Goal: Task Accomplishment & Management: Manage account settings

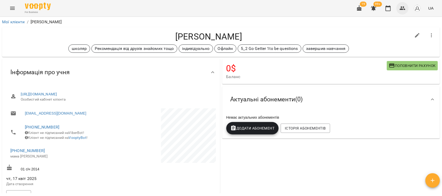
click at [406, 5] on button "button" at bounding box center [402, 8] width 12 height 12
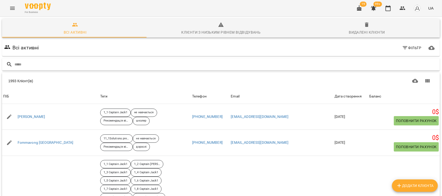
click at [23, 63] on input "text" at bounding box center [225, 64] width 423 height 9
type input "*******"
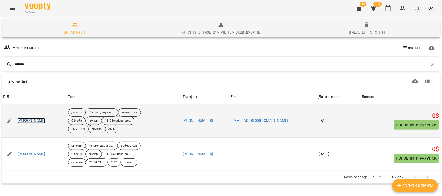
click at [29, 121] on link "Степчук Агнесса" at bounding box center [32, 120] width 28 height 5
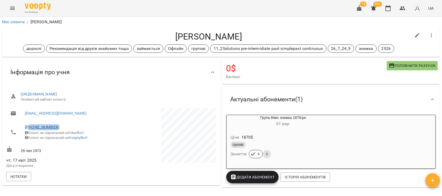
drag, startPoint x: 58, startPoint y: 125, endPoint x: 28, endPoint y: 126, distance: 29.3
click at [28, 126] on span "+380672429872" at bounding box center [65, 127] width 81 height 6
copy link "80672429872"
click at [403, 6] on icon "button" at bounding box center [402, 8] width 6 height 6
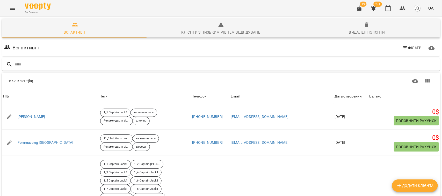
click at [28, 66] on input "text" at bounding box center [225, 64] width 423 height 9
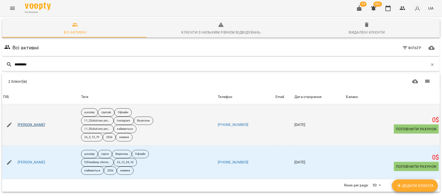
type input "*********"
click at [33, 124] on link "Рябошапко Іванна" at bounding box center [32, 124] width 28 height 5
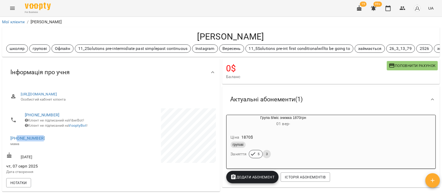
drag, startPoint x: 44, startPoint y: 142, endPoint x: 18, endPoint y: 144, distance: 26.3
click at [18, 142] on span "+380675009349" at bounding box center [58, 138] width 96 height 6
click at [69, 132] on li "+380686456764 Клієнт не підписаний на ViberBot! Клієнт не підписаний на VooptyB…" at bounding box center [58, 120] width 104 height 24
drag, startPoint x: 44, startPoint y: 141, endPoint x: 16, endPoint y: 143, distance: 28.2
click at [16, 142] on span "+380675009349" at bounding box center [58, 138] width 96 height 6
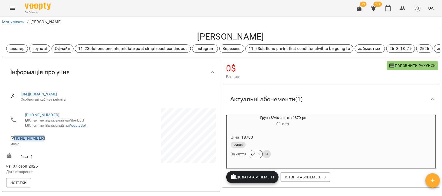
copy link "80675009349"
click at [404, 6] on icon "button" at bounding box center [402, 8] width 6 height 6
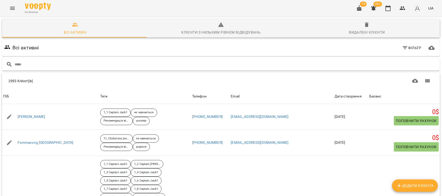
click at [18, 64] on input "text" at bounding box center [225, 64] width 423 height 9
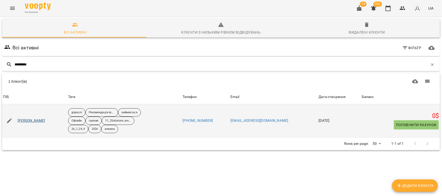
type input "*********"
click at [29, 120] on link "Романенко Сергій" at bounding box center [32, 120] width 28 height 5
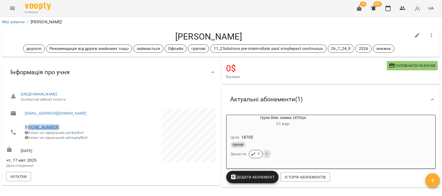
drag, startPoint x: 58, startPoint y: 125, endPoint x: 29, endPoint y: 126, distance: 29.0
click at [29, 126] on span "+380976408488" at bounding box center [65, 127] width 81 height 6
copy link "80976408488"
click at [404, 5] on icon "button" at bounding box center [402, 8] width 6 height 6
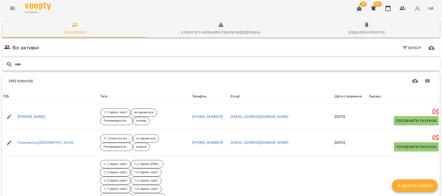
click at [85, 64] on input "text" at bounding box center [225, 64] width 423 height 9
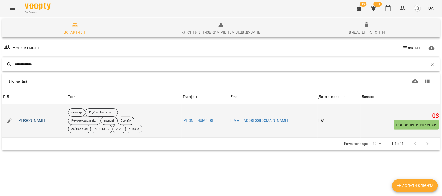
type input "**********"
click at [32, 120] on link "Паценко Назарій" at bounding box center [32, 120] width 28 height 5
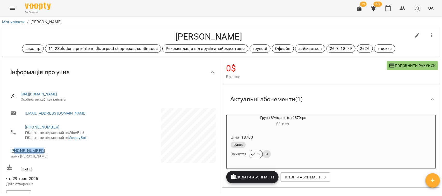
drag, startPoint x: 43, startPoint y: 155, endPoint x: 16, endPoint y: 155, distance: 26.9
click at [16, 154] on span "+380972975570" at bounding box center [58, 151] width 96 height 6
copy link "80972975570"
click at [402, 5] on button "button" at bounding box center [402, 8] width 12 height 12
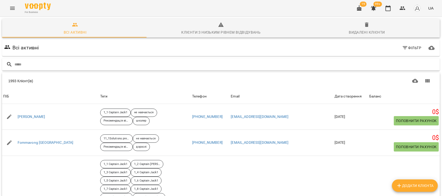
click at [21, 64] on input "text" at bounding box center [225, 64] width 423 height 9
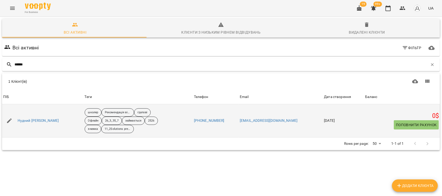
type input "******"
click at [33, 118] on div "Нудний Андрій" at bounding box center [38, 120] width 43 height 7
click at [34, 121] on link "Нудний Андрій" at bounding box center [38, 120] width 41 height 5
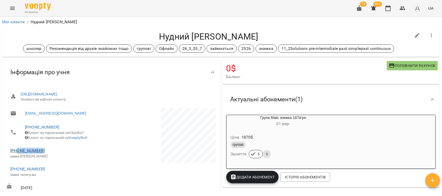
drag, startPoint x: 45, startPoint y: 154, endPoint x: 18, endPoint y: 153, distance: 27.2
click at [18, 153] on span "+380678537275" at bounding box center [58, 151] width 96 height 6
click at [47, 153] on span "+380678537275" at bounding box center [58, 151] width 96 height 6
drag, startPoint x: 43, startPoint y: 153, endPoint x: 15, endPoint y: 155, distance: 28.8
click at [14, 154] on span "+380678537275" at bounding box center [58, 151] width 96 height 6
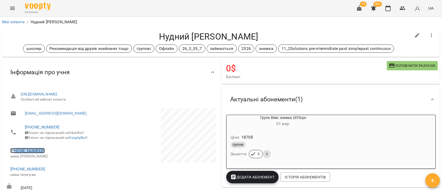
copy link "80678537275"
click at [403, 7] on icon "button" at bounding box center [402, 8] width 6 height 6
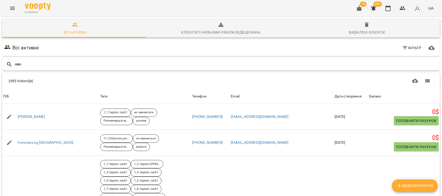
click at [34, 64] on input "text" at bounding box center [225, 64] width 423 height 9
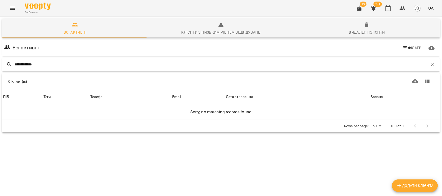
drag, startPoint x: 30, startPoint y: 64, endPoint x: 26, endPoint y: 62, distance: 4.4
click at [26, 62] on input "**********" at bounding box center [220, 64] width 413 height 9
click at [31, 65] on input "**********" at bounding box center [220, 64] width 413 height 9
drag, startPoint x: 30, startPoint y: 64, endPoint x: 27, endPoint y: 65, distance: 2.9
click at [27, 65] on input "**********" at bounding box center [220, 64] width 413 height 9
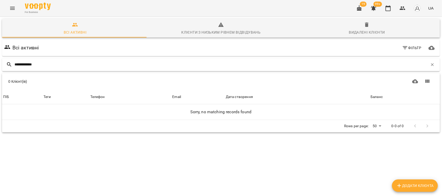
click at [44, 66] on input "**********" at bounding box center [220, 64] width 413 height 9
click at [17, 64] on input "**********" at bounding box center [220, 64] width 413 height 9
drag, startPoint x: 43, startPoint y: 64, endPoint x: 19, endPoint y: 65, distance: 24.9
click at [19, 65] on input "**********" at bounding box center [220, 64] width 413 height 9
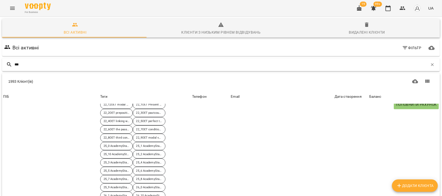
scroll to position [388, 0]
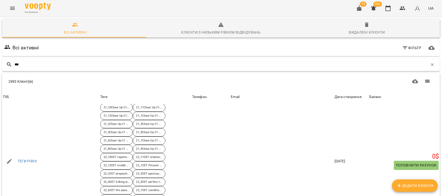
click at [22, 60] on input "***" at bounding box center [220, 64] width 413 height 9
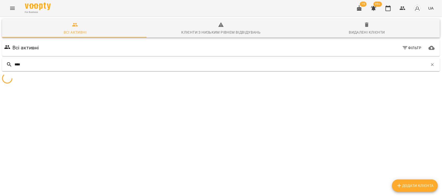
scroll to position [23, 0]
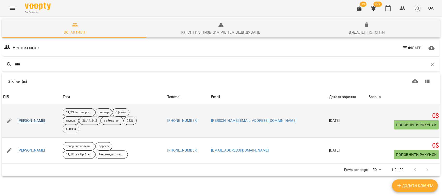
type input "****"
click at [40, 118] on link "Недашковський Станіслав" at bounding box center [32, 120] width 28 height 5
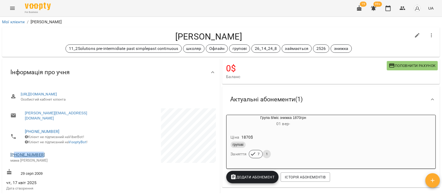
drag, startPoint x: 42, startPoint y: 154, endPoint x: 15, endPoint y: 154, distance: 26.7
click at [15, 154] on span "+380977709836" at bounding box center [58, 155] width 96 height 6
drag, startPoint x: 23, startPoint y: 152, endPoint x: 22, endPoint y: 155, distance: 2.8
copy link "80977709836"
click at [404, 7] on icon "button" at bounding box center [403, 8] width 6 height 4
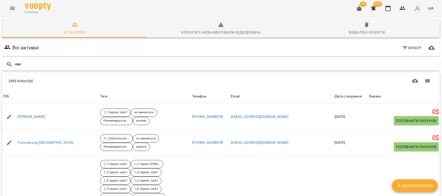
click at [39, 62] on input "text" at bounding box center [225, 64] width 423 height 9
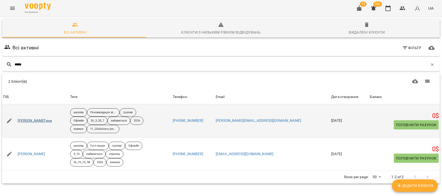
type input "*****"
click at [32, 120] on link "Мороз Мар'яна" at bounding box center [35, 120] width 34 height 5
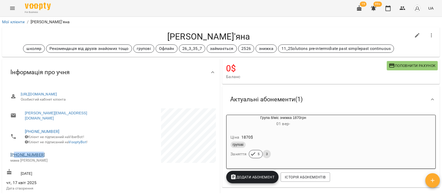
drag, startPoint x: 42, startPoint y: 155, endPoint x: 15, endPoint y: 155, distance: 27.2
click at [15, 155] on span "+380981729772" at bounding box center [58, 155] width 96 height 6
copy link "80981729772"
click at [402, 7] on icon "button" at bounding box center [403, 8] width 6 height 4
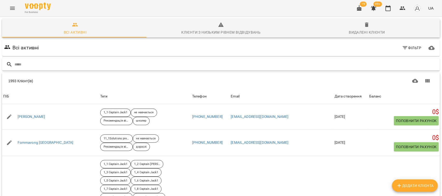
click at [25, 70] on div at bounding box center [221, 64] width 438 height 13
click at [27, 65] on input "text" at bounding box center [225, 64] width 423 height 9
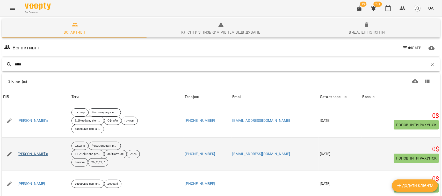
type input "*****"
click at [30, 154] on link "Масюк Дар'я" at bounding box center [33, 154] width 30 height 5
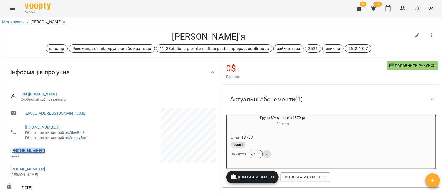
drag, startPoint x: 44, startPoint y: 155, endPoint x: 15, endPoint y: 152, distance: 29.4
click at [15, 152] on span "+380977121323" at bounding box center [58, 151] width 96 height 6
copy link "80977121323"
click at [403, 8] on icon "button" at bounding box center [402, 8] width 6 height 6
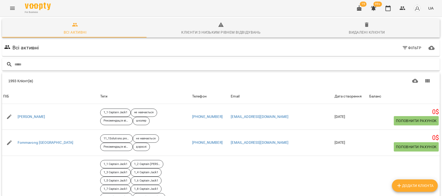
click at [25, 67] on input "text" at bounding box center [225, 64] width 423 height 9
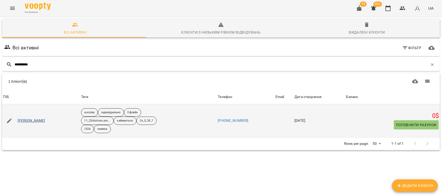
type input "**********"
click at [39, 121] on link "Маковецька Анастасія" at bounding box center [32, 120] width 28 height 5
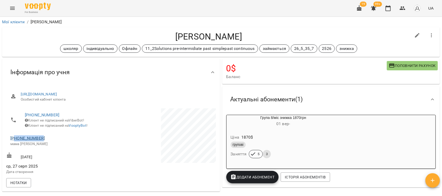
drag, startPoint x: 44, startPoint y: 141, endPoint x: 16, endPoint y: 143, distance: 28.3
click at [16, 142] on span "+380962446337" at bounding box center [58, 138] width 96 height 6
copy link "80962446337"
click at [407, 7] on button "button" at bounding box center [402, 8] width 12 height 12
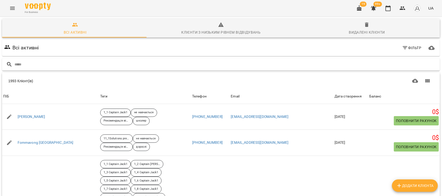
click at [25, 64] on input "text" at bounding box center [225, 64] width 423 height 9
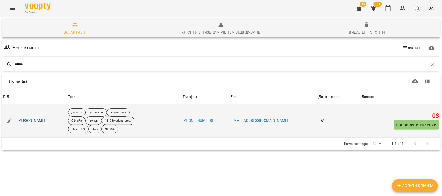
type input "******"
click at [29, 122] on link "Линова Наталія" at bounding box center [32, 120] width 28 height 5
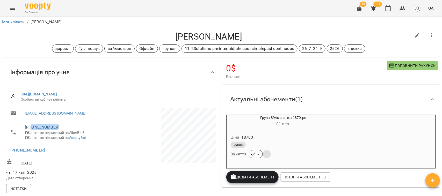
drag, startPoint x: 65, startPoint y: 126, endPoint x: 33, endPoint y: 128, distance: 32.2
click at [33, 128] on span "+380669041578" at bounding box center [65, 127] width 81 height 6
copy link "0669041578"
click at [403, 6] on icon "button" at bounding box center [402, 8] width 6 height 6
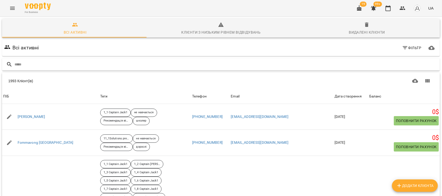
click at [21, 66] on input "text" at bounding box center [225, 64] width 423 height 9
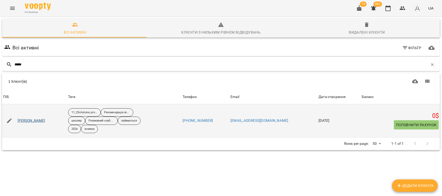
type input "*****"
click at [26, 121] on link "Кіясь Анастасія" at bounding box center [32, 120] width 28 height 5
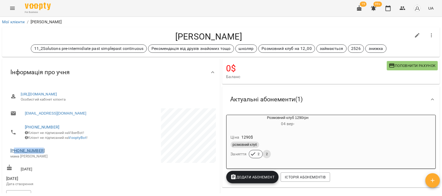
drag, startPoint x: 43, startPoint y: 153, endPoint x: 15, endPoint y: 154, distance: 28.5
click at [15, 154] on span "+380672976280" at bounding box center [58, 151] width 96 height 6
click at [400, 8] on icon "button" at bounding box center [402, 8] width 6 height 6
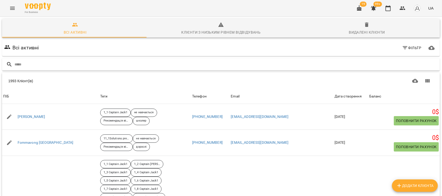
click at [23, 65] on input "text" at bounding box center [225, 64] width 423 height 9
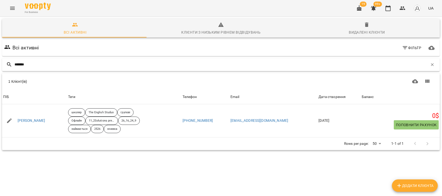
type input "********"
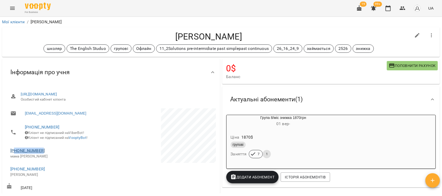
drag, startPoint x: 45, startPoint y: 153, endPoint x: 16, endPoint y: 154, distance: 29.0
click at [16, 154] on span "+380504131933" at bounding box center [58, 151] width 96 height 6
click at [403, 5] on icon "button" at bounding box center [402, 8] width 6 height 6
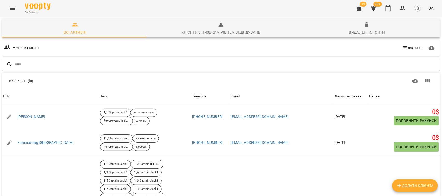
click at [19, 64] on input "text" at bounding box center [225, 64] width 423 height 9
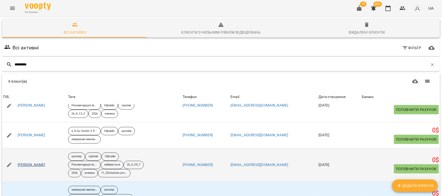
scroll to position [97, 0]
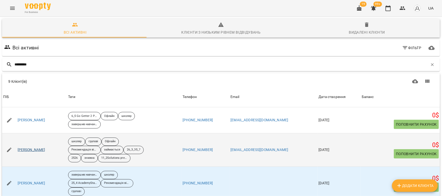
type input "*********"
click at [37, 153] on link "Коваленко Юрій" at bounding box center [32, 150] width 28 height 5
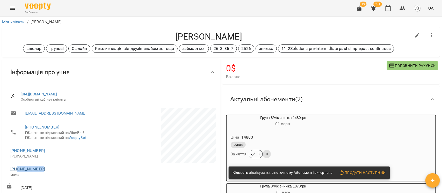
drag, startPoint x: 49, startPoint y: 174, endPoint x: 17, endPoint y: 174, distance: 32.4
click at [17, 172] on span "+380964448421" at bounding box center [58, 169] width 96 height 6
drag, startPoint x: 21, startPoint y: 173, endPoint x: 60, endPoint y: 178, distance: 38.7
click at [60, 178] on p "мама" at bounding box center [58, 174] width 96 height 5
drag, startPoint x: 48, startPoint y: 172, endPoint x: 14, endPoint y: 172, distance: 33.9
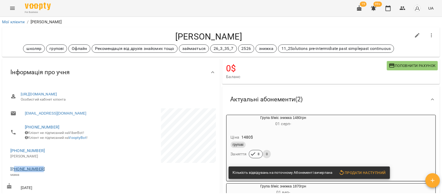
click at [14, 172] on span "+380964448421" at bounding box center [58, 169] width 96 height 6
click at [402, 9] on icon "button" at bounding box center [403, 8] width 6 height 4
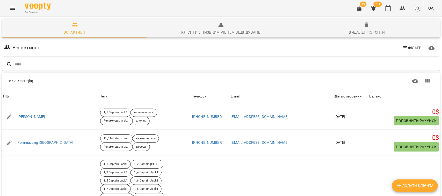
click at [23, 63] on input "text" at bounding box center [225, 64] width 423 height 9
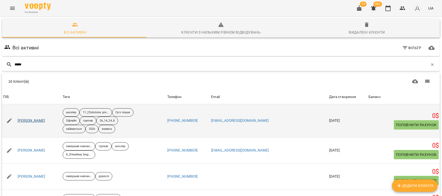
type input "*****"
click at [27, 123] on link "Бойко Антон" at bounding box center [32, 120] width 28 height 5
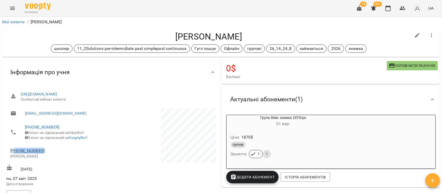
drag, startPoint x: 44, startPoint y: 154, endPoint x: 16, endPoint y: 155, distance: 28.0
click at [16, 154] on span "+380671143459" at bounding box center [58, 151] width 96 height 6
click at [401, 8] on icon "button" at bounding box center [402, 8] width 6 height 6
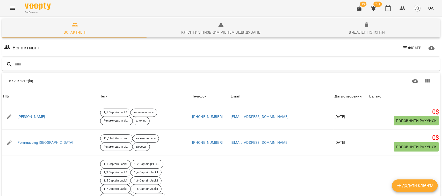
click at [21, 65] on input "text" at bounding box center [225, 64] width 423 height 9
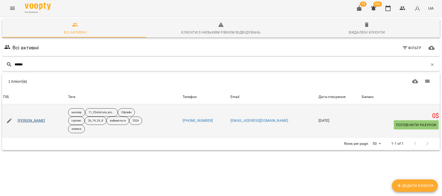
type input "******"
click at [32, 119] on link "Бендюг Кароліна" at bounding box center [32, 120] width 28 height 5
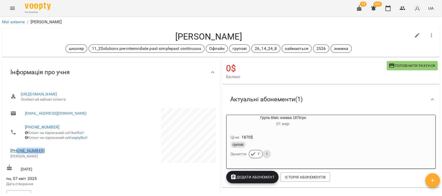
drag, startPoint x: 43, startPoint y: 154, endPoint x: 16, endPoint y: 156, distance: 27.0
click at [16, 154] on span "+380667288424" at bounding box center [58, 151] width 96 height 6
click at [56, 159] on p "Марина" at bounding box center [58, 156] width 96 height 5
drag, startPoint x: 48, startPoint y: 154, endPoint x: 14, endPoint y: 152, distance: 33.5
click at [14, 152] on span "+380667288424" at bounding box center [58, 151] width 96 height 6
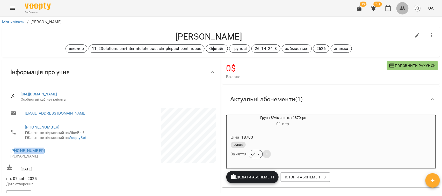
click at [403, 7] on icon "button" at bounding box center [403, 8] width 6 height 4
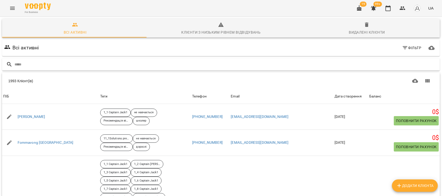
drag, startPoint x: 19, startPoint y: 74, endPoint x: 18, endPoint y: 69, distance: 4.9
click at [19, 75] on div "1993 Клієнт(ів)" at bounding box center [221, 81] width 438 height 17
click at [19, 63] on input "text" at bounding box center [225, 64] width 423 height 9
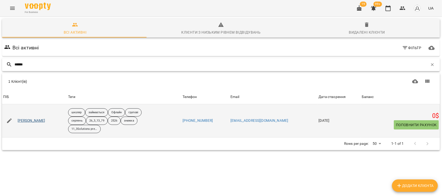
type input "******"
click at [39, 121] on link "Сідько Владислав" at bounding box center [32, 120] width 28 height 5
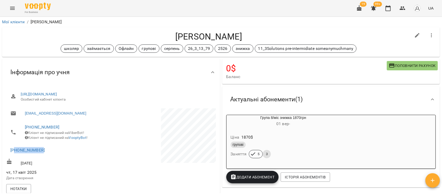
drag, startPoint x: 47, startPoint y: 152, endPoint x: 16, endPoint y: 157, distance: 31.2
click at [16, 157] on li "+380970162784" at bounding box center [58, 150] width 104 height 12
click at [401, 7] on icon "button" at bounding box center [402, 8] width 6 height 6
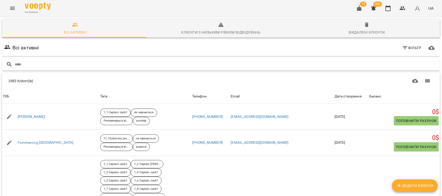
click at [21, 65] on input "text" at bounding box center [225, 64] width 423 height 9
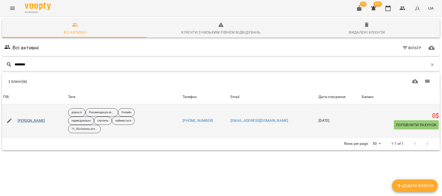
type input "********"
click at [30, 121] on link "Соколова Катерина" at bounding box center [32, 120] width 28 height 5
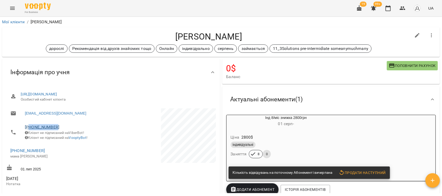
drag, startPoint x: 61, startPoint y: 129, endPoint x: 30, endPoint y: 127, distance: 30.9
click at [30, 127] on span "+380931524676" at bounding box center [65, 127] width 81 height 6
click at [403, 5] on icon "button" at bounding box center [402, 8] width 6 height 6
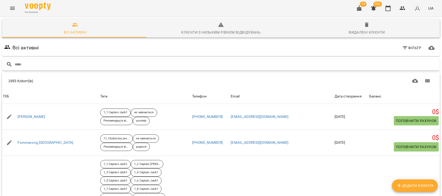
click at [27, 61] on input "text" at bounding box center [225, 64] width 423 height 9
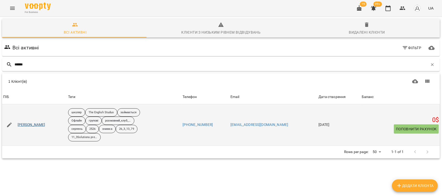
type input "******"
click at [31, 124] on link "Новікова Каріна" at bounding box center [32, 124] width 28 height 5
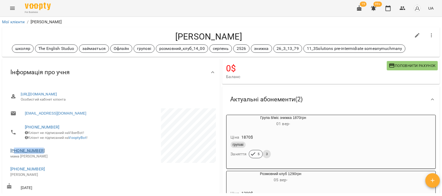
drag, startPoint x: 43, startPoint y: 154, endPoint x: 16, endPoint y: 156, distance: 27.5
click at [16, 154] on span "+380985880148" at bounding box center [58, 151] width 96 height 6
click at [402, 10] on icon "button" at bounding box center [402, 8] width 6 height 6
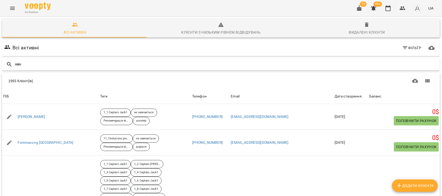
click at [23, 63] on input "text" at bounding box center [225, 64] width 423 height 9
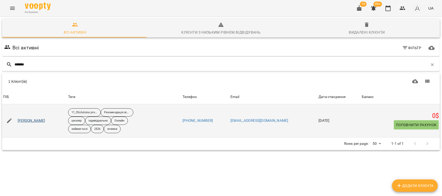
type input "*******"
click at [35, 120] on link "Маринич Поліна" at bounding box center [32, 120] width 28 height 5
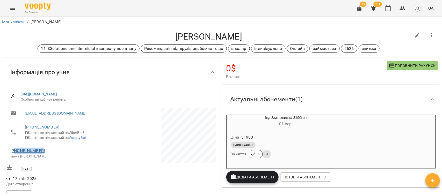
drag, startPoint x: 48, startPoint y: 153, endPoint x: 16, endPoint y: 156, distance: 32.5
click at [16, 154] on span "+380986558823" at bounding box center [58, 151] width 96 height 6
click at [402, 5] on icon "button" at bounding box center [402, 8] width 6 height 6
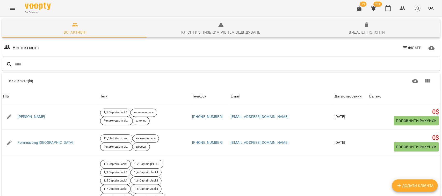
click at [21, 62] on input "text" at bounding box center [225, 64] width 423 height 9
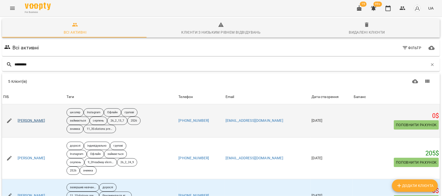
type input "*********"
click at [36, 121] on link "Ковальова Софія" at bounding box center [32, 120] width 28 height 5
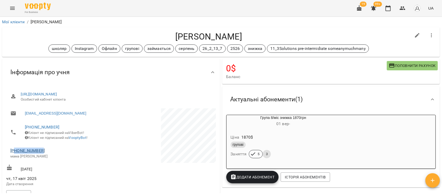
drag, startPoint x: 50, startPoint y: 153, endPoint x: 16, endPoint y: 155, distance: 34.2
click at [16, 154] on span "+380978281307" at bounding box center [58, 151] width 96 height 6
click at [406, 4] on button "button" at bounding box center [402, 8] width 12 height 12
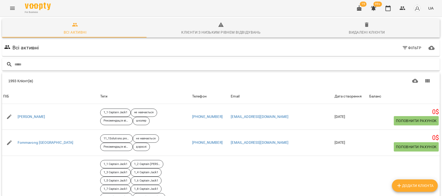
click at [27, 66] on input "text" at bounding box center [225, 64] width 423 height 9
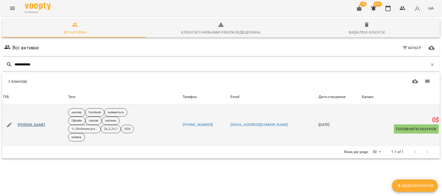
type input "**********"
click at [34, 127] on link "Капустянська Анастасія" at bounding box center [32, 124] width 28 height 5
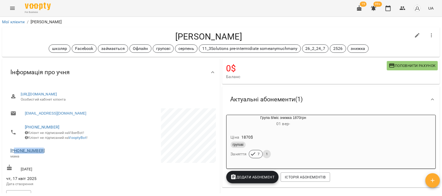
drag, startPoint x: 51, startPoint y: 152, endPoint x: 15, endPoint y: 154, distance: 36.3
click at [15, 154] on span "+380509161771" at bounding box center [58, 151] width 96 height 6
click at [399, 8] on button "button" at bounding box center [402, 8] width 12 height 12
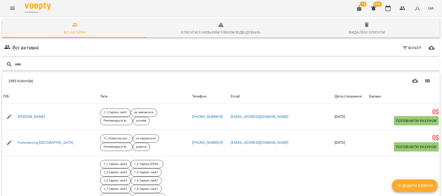
click at [21, 65] on input "text" at bounding box center [225, 64] width 423 height 9
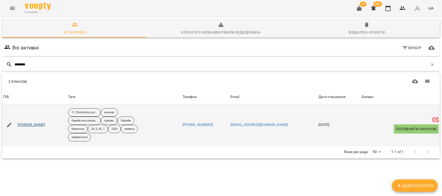
type input "********"
click at [31, 125] on link "Гелецька Ксенія" at bounding box center [32, 124] width 28 height 5
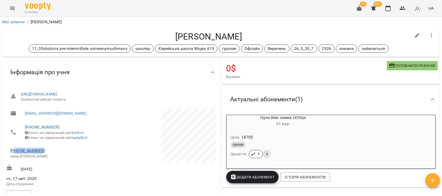
drag, startPoint x: 42, startPoint y: 152, endPoint x: 15, endPoint y: 154, distance: 27.3
click at [15, 154] on span "+380955847471" at bounding box center [58, 151] width 96 height 6
click at [403, 11] on button "button" at bounding box center [402, 8] width 12 height 12
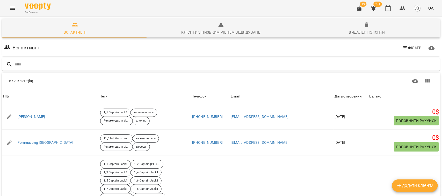
click at [22, 67] on input "text" at bounding box center [225, 64] width 423 height 9
click at [21, 64] on input "text" at bounding box center [225, 64] width 423 height 9
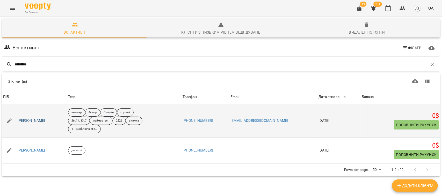
type input "*********"
click at [38, 122] on link "Біляченко Олександра" at bounding box center [32, 120] width 28 height 5
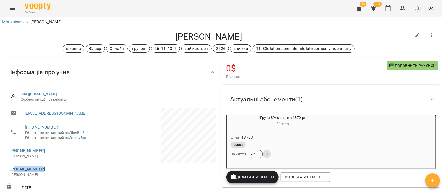
drag, startPoint x: 44, startPoint y: 174, endPoint x: 16, endPoint y: 172, distance: 28.3
click at [16, 172] on span "+380506966062" at bounding box center [58, 169] width 96 height 6
click at [404, 7] on icon "button" at bounding box center [403, 8] width 6 height 4
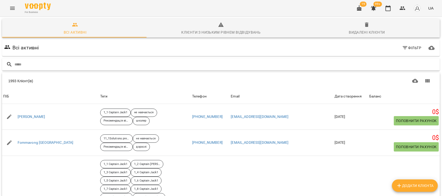
click at [29, 67] on input "text" at bounding box center [225, 64] width 423 height 9
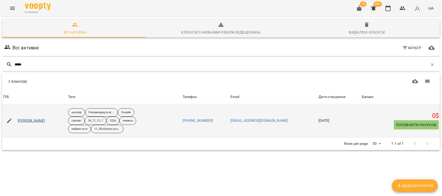
type input "*****"
click at [38, 122] on link "Астаф'єв Леонід" at bounding box center [32, 120] width 28 height 5
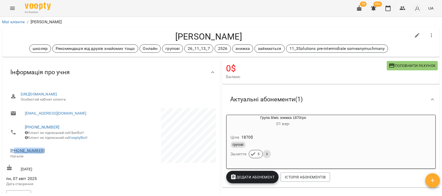
drag, startPoint x: 50, startPoint y: 155, endPoint x: 16, endPoint y: 154, distance: 33.7
click at [16, 154] on span "+380664310696" at bounding box center [58, 151] width 96 height 6
click at [407, 9] on button "button" at bounding box center [402, 8] width 12 height 12
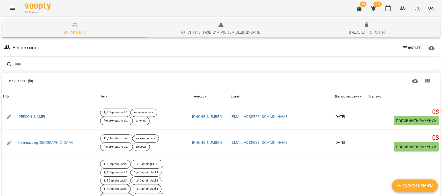
click at [24, 63] on input "text" at bounding box center [225, 64] width 423 height 9
click at [41, 63] on input "********" at bounding box center [220, 64] width 413 height 9
drag, startPoint x: 41, startPoint y: 63, endPoint x: 0, endPoint y: 65, distance: 41.5
click at [0, 65] on div "Всі активні Клієнти з низьким рівнем відвідувань Видалені клієнти Всі активні Ф…" at bounding box center [221, 143] width 444 height 255
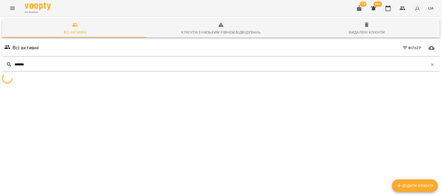
type input "********"
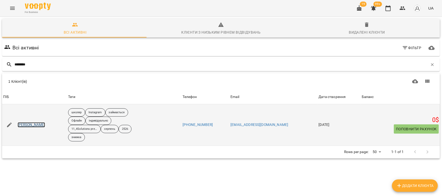
click at [32, 126] on link "Яроменко Роман" at bounding box center [32, 124] width 28 height 5
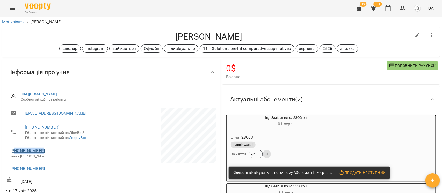
drag, startPoint x: 44, startPoint y: 153, endPoint x: 16, endPoint y: 155, distance: 28.0
click at [16, 154] on span "+380957425270" at bounding box center [58, 151] width 96 height 6
click at [406, 5] on button "button" at bounding box center [402, 8] width 12 height 12
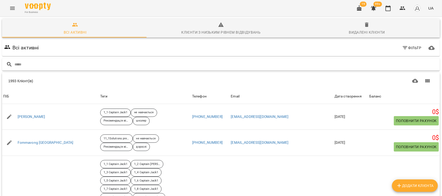
click at [29, 67] on input "text" at bounding box center [225, 64] width 423 height 9
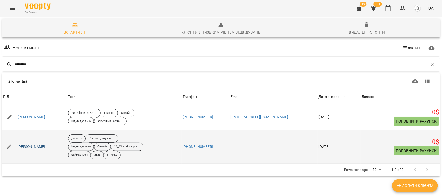
type input "*********"
click at [33, 150] on link "Тарасенко Наталія" at bounding box center [32, 146] width 28 height 5
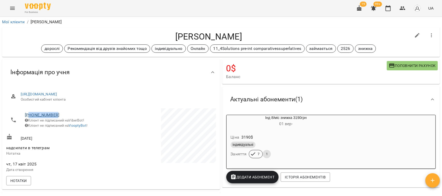
drag, startPoint x: 61, startPoint y: 115, endPoint x: 30, endPoint y: 114, distance: 31.1
click at [30, 114] on span "+380673280485" at bounding box center [65, 115] width 81 height 6
click at [405, 6] on icon "button" at bounding box center [402, 8] width 6 height 6
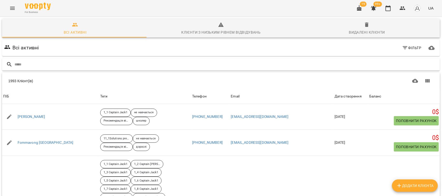
click at [24, 65] on input "text" at bounding box center [225, 64] width 423 height 9
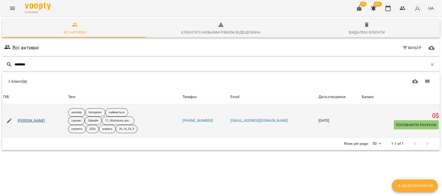
type input "********"
click at [31, 119] on link "Пасічник Софія" at bounding box center [32, 120] width 28 height 5
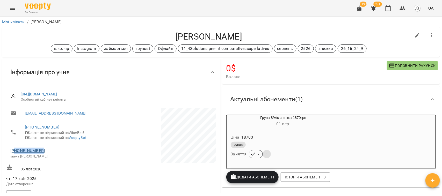
drag, startPoint x: 43, startPoint y: 155, endPoint x: 16, endPoint y: 153, distance: 27.0
click at [16, 153] on span "+380636344181" at bounding box center [58, 151] width 96 height 6
click at [406, 5] on button "button" at bounding box center [402, 8] width 12 height 12
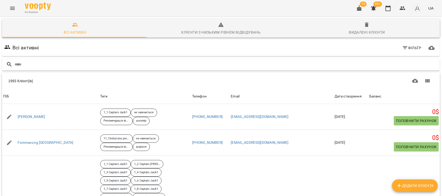
click at [30, 63] on input "text" at bounding box center [225, 64] width 423 height 9
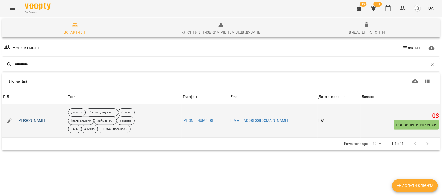
type input "**********"
click at [34, 120] on link "Олішевська Катерина" at bounding box center [32, 120] width 28 height 5
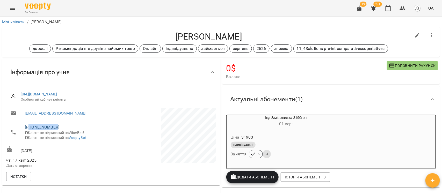
drag, startPoint x: 66, startPoint y: 126, endPoint x: 30, endPoint y: 127, distance: 36.0
click at [30, 127] on span "+380960022100" at bounding box center [65, 127] width 81 height 6
click at [402, 5] on icon "button" at bounding box center [402, 8] width 6 height 6
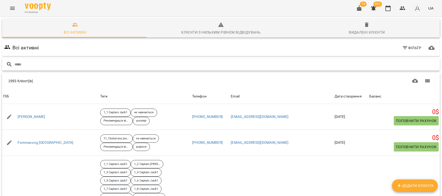
click at [47, 61] on input "text" at bounding box center [225, 64] width 423 height 9
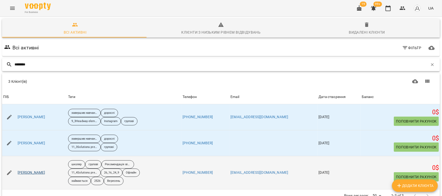
type input "********"
click at [30, 173] on link "Клименко Тетяна" at bounding box center [32, 172] width 28 height 5
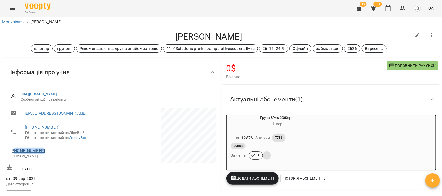
drag, startPoint x: 45, startPoint y: 154, endPoint x: 19, endPoint y: 155, distance: 25.7
click at [15, 154] on span "+380509963101" at bounding box center [58, 151] width 96 height 6
click at [402, 8] on icon "button" at bounding box center [403, 8] width 6 height 4
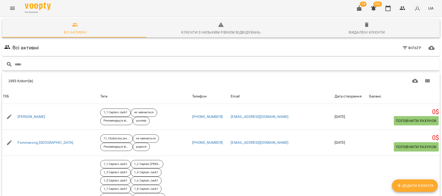
click at [23, 65] on input "text" at bounding box center [225, 64] width 423 height 9
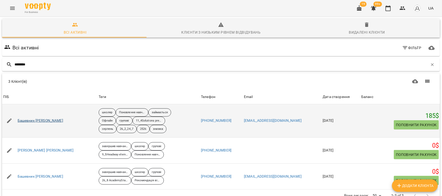
type input "********"
click at [33, 122] on link "Башевник Стефан" at bounding box center [41, 120] width 46 height 5
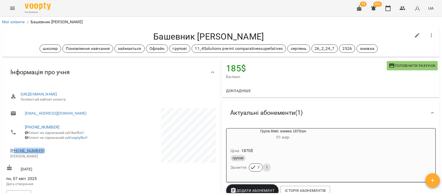
drag, startPoint x: 41, startPoint y: 154, endPoint x: 16, endPoint y: 155, distance: 25.1
click at [16, 154] on span "+380675009018" at bounding box center [58, 151] width 96 height 6
click at [404, 8] on icon "button" at bounding box center [403, 8] width 6 height 4
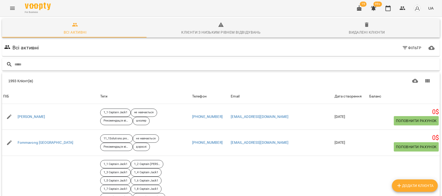
click at [34, 63] on input "text" at bounding box center [225, 64] width 423 height 9
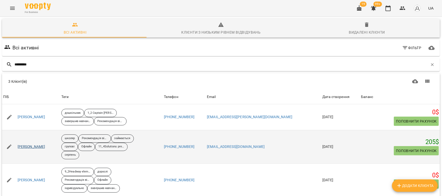
type input "*********"
click at [38, 149] on link "Артеменко Кирило" at bounding box center [32, 146] width 28 height 5
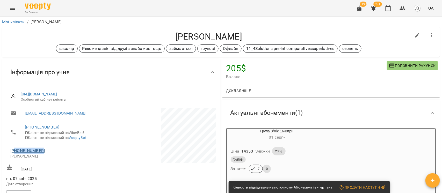
drag, startPoint x: 53, startPoint y: 153, endPoint x: 16, endPoint y: 153, distance: 36.8
click at [16, 153] on span "+380961200291" at bounding box center [58, 151] width 96 height 6
click at [403, 8] on icon "button" at bounding box center [403, 8] width 6 height 4
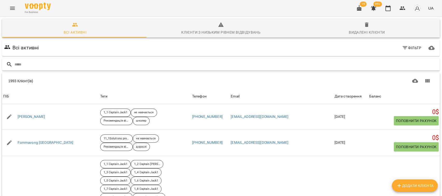
click at [33, 65] on input "text" at bounding box center [225, 64] width 423 height 9
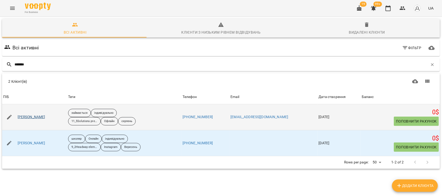
type input "*******"
click at [34, 115] on link "Мельник Ірина" at bounding box center [32, 117] width 28 height 5
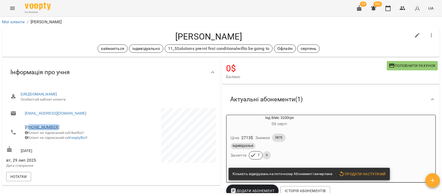
drag, startPoint x: 61, startPoint y: 125, endPoint x: 30, endPoint y: 126, distance: 31.4
click at [30, 126] on span "+380960879141" at bounding box center [65, 127] width 81 height 6
click at [127, 124] on p at bounding box center [164, 136] width 104 height 56
click at [401, 9] on icon "button" at bounding box center [403, 8] width 6 height 4
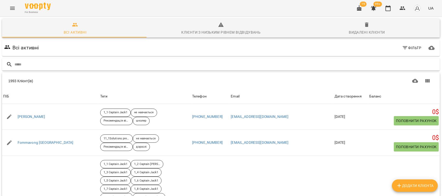
click at [22, 60] on input "text" at bounding box center [225, 64] width 423 height 9
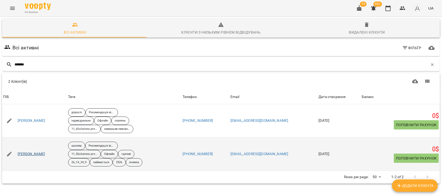
type input "*******"
click at [33, 156] on link "Луценко Анастасія" at bounding box center [32, 154] width 28 height 5
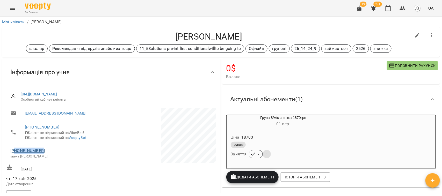
drag, startPoint x: 47, startPoint y: 155, endPoint x: 25, endPoint y: 155, distance: 22.0
click at [16, 154] on span "+380679264024" at bounding box center [58, 151] width 96 height 6
click at [407, 6] on button "button" at bounding box center [402, 8] width 12 height 12
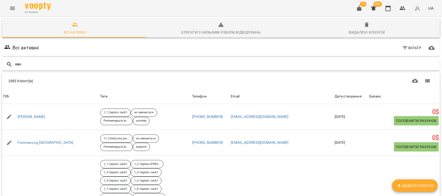
click at [32, 61] on input "text" at bounding box center [225, 64] width 423 height 9
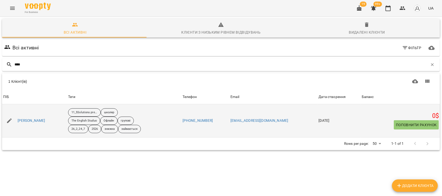
type input "****"
click at [23, 118] on div "Диба Кирило" at bounding box center [32, 120] width 30 height 7
click at [26, 119] on link "Диба Кирило" at bounding box center [32, 120] width 28 height 5
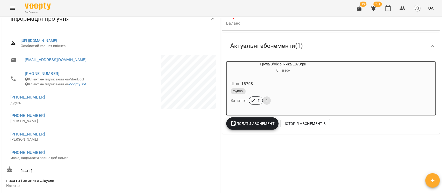
scroll to position [65, 0]
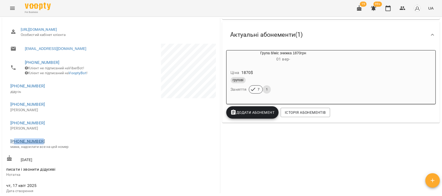
drag, startPoint x: 49, startPoint y: 141, endPoint x: 15, endPoint y: 146, distance: 34.2
click at [15, 146] on li "+380990281891 мама, надсилати все на цей номер" at bounding box center [58, 144] width 104 height 18
click at [404, 8] on icon "button" at bounding box center [402, 8] width 6 height 6
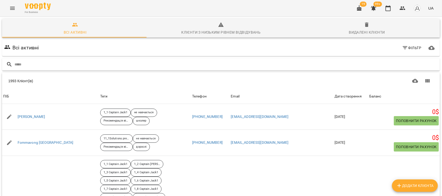
click at [43, 68] on input "text" at bounding box center [225, 64] width 423 height 9
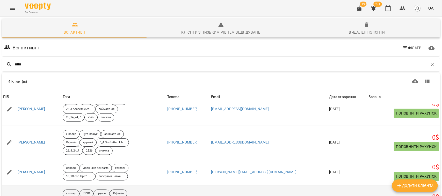
scroll to position [32, 0]
type input "*****"
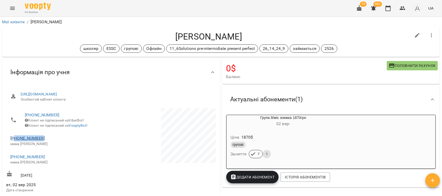
drag, startPoint x: 48, startPoint y: 143, endPoint x: 16, endPoint y: 141, distance: 32.4
click at [16, 141] on span "+380989965809" at bounding box center [58, 138] width 96 height 6
click at [401, 12] on button "button" at bounding box center [402, 8] width 12 height 12
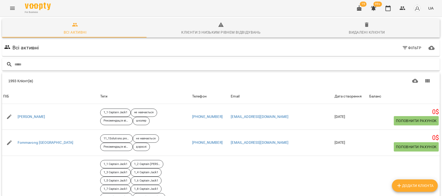
click at [24, 69] on div at bounding box center [221, 64] width 438 height 13
click at [25, 60] on input "text" at bounding box center [225, 64] width 423 height 9
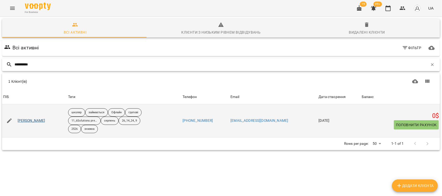
type input "**********"
click at [39, 118] on link "Олексієнко Ярослав" at bounding box center [32, 120] width 28 height 5
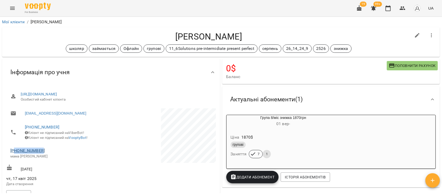
drag, startPoint x: 50, startPoint y: 155, endPoint x: 16, endPoint y: 154, distance: 34.7
click at [16, 154] on span "+380966576788" at bounding box center [58, 151] width 96 height 6
click at [405, 7] on icon "button" at bounding box center [402, 8] width 6 height 6
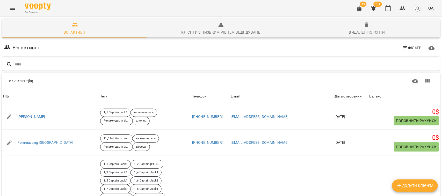
click at [27, 69] on div at bounding box center [221, 64] width 438 height 13
click at [26, 64] on input "text" at bounding box center [225, 64] width 423 height 9
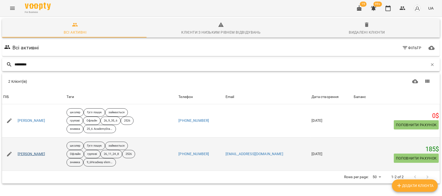
type input "*********"
click at [32, 152] on link "Чернієнко Богдан" at bounding box center [32, 154] width 28 height 5
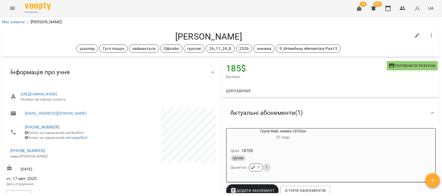
click at [414, 34] on icon "button" at bounding box center [417, 35] width 6 height 6
select select "**"
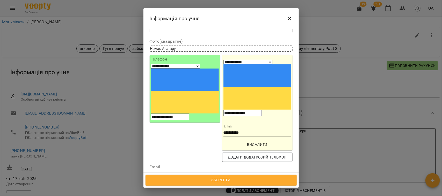
scroll to position [129, 0]
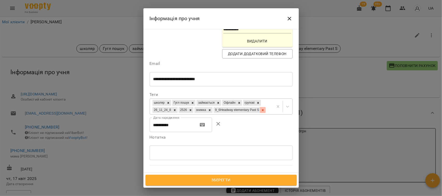
click at [261, 108] on icon at bounding box center [263, 110] width 4 height 4
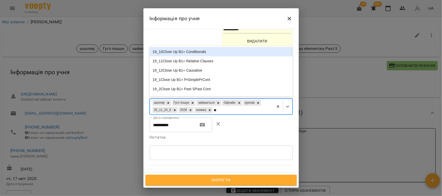
type input "***"
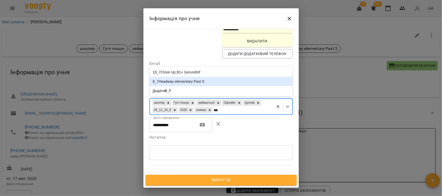
click at [188, 77] on div "9_7Headway elementary Past S" at bounding box center [221, 81] width 143 height 9
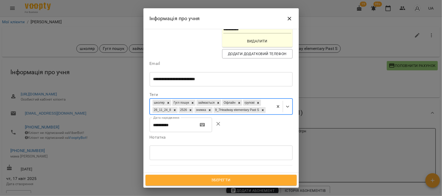
click at [227, 179] on span "Зберегти" at bounding box center [221, 180] width 140 height 7
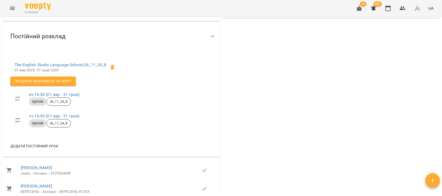
scroll to position [194, 0]
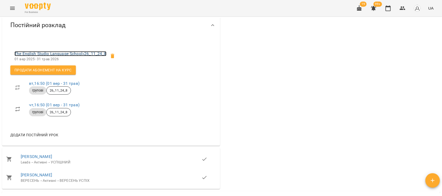
click at [65, 56] on link "The English Studio Language School » 26_11_24_8" at bounding box center [60, 53] width 92 height 5
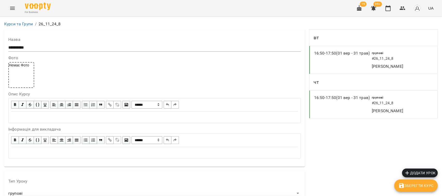
scroll to position [509, 0]
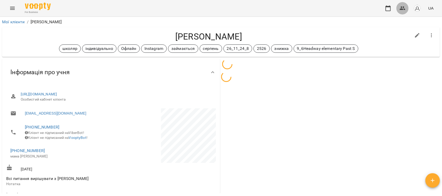
click at [405, 8] on icon "button" at bounding box center [402, 8] width 6 height 6
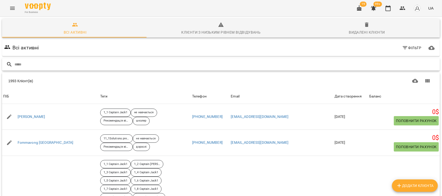
click at [96, 65] on input "text" at bounding box center [225, 64] width 423 height 9
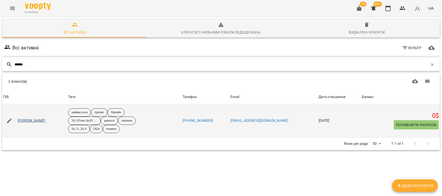
type input "******"
click at [31, 119] on link "Карман Аліна" at bounding box center [32, 120] width 28 height 5
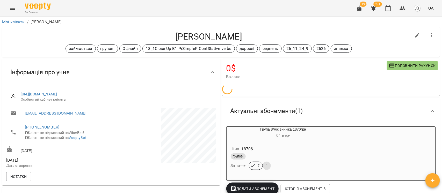
click at [415, 36] on icon "button" at bounding box center [417, 35] width 5 height 5
select select "**"
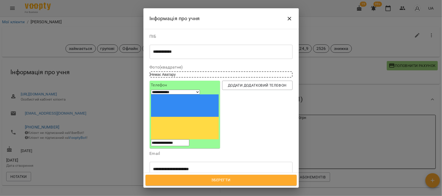
scroll to position [65, 0]
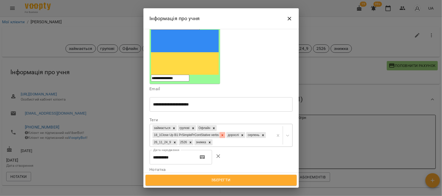
click at [224, 134] on icon at bounding box center [223, 136] width 4 height 4
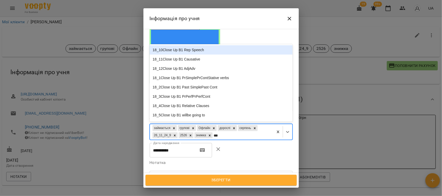
type input "****"
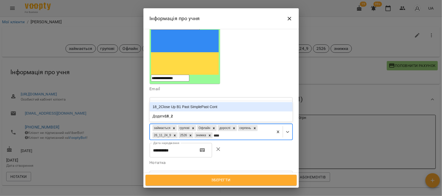
click at [209, 102] on div "18_2Close Up B1 Past SimplePast Cont" at bounding box center [221, 106] width 143 height 9
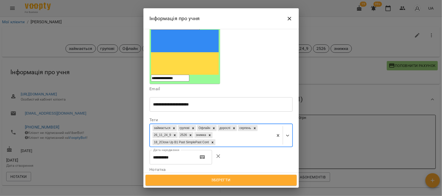
click at [227, 179] on span "Зберегти" at bounding box center [221, 180] width 140 height 7
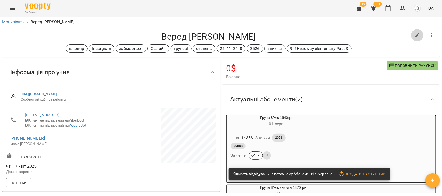
click at [414, 34] on icon "button" at bounding box center [417, 35] width 6 height 6
select select "**"
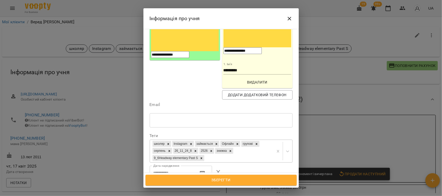
scroll to position [97, 0]
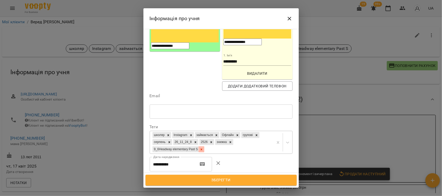
click at [203, 148] on icon at bounding box center [202, 150] width 4 height 4
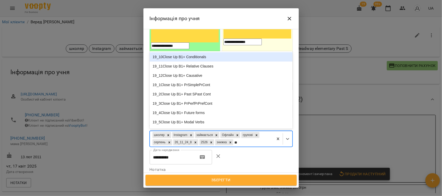
type input "***"
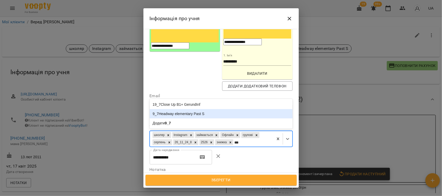
click at [172, 109] on div "9_7Headway elementary Past S" at bounding box center [221, 113] width 143 height 9
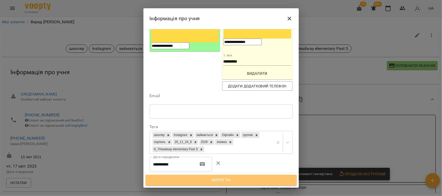
click at [222, 175] on button "Зберегти" at bounding box center [221, 180] width 151 height 11
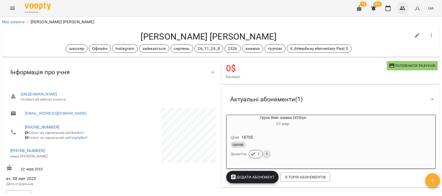
click at [403, 6] on icon "button" at bounding box center [402, 8] width 6 height 6
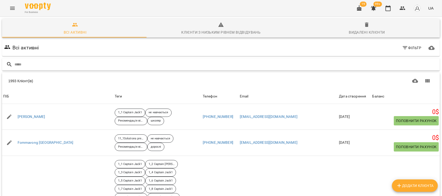
click at [32, 64] on input "text" at bounding box center [225, 64] width 423 height 9
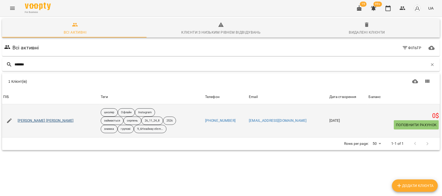
type input "*******"
click at [28, 123] on link "[PERSON_NAME] [PERSON_NAME]" at bounding box center [46, 120] width 56 height 5
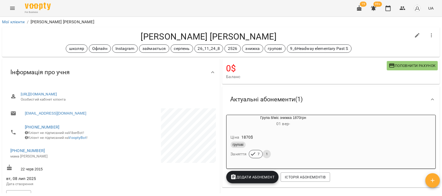
click at [414, 34] on icon "button" at bounding box center [417, 35] width 6 height 6
select select "**"
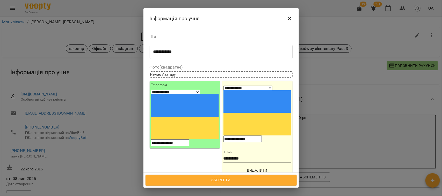
scroll to position [65, 0]
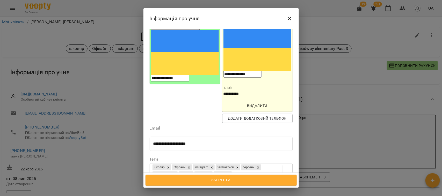
click at [203, 180] on icon at bounding box center [202, 182] width 4 height 4
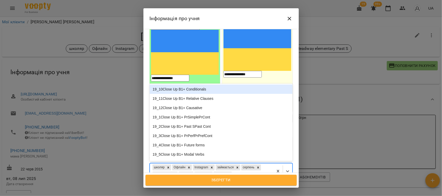
type input "***"
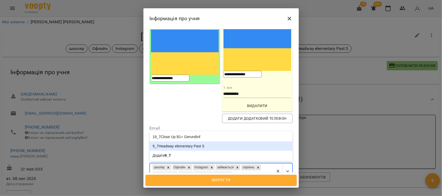
click at [168, 142] on div "9_7Headway elementary Past S" at bounding box center [221, 146] width 143 height 9
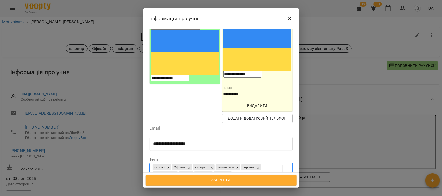
click at [209, 178] on span "Зберегти" at bounding box center [221, 180] width 140 height 7
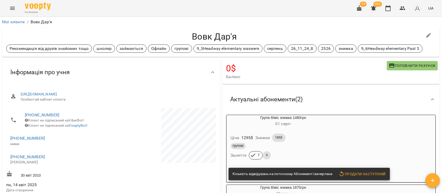
click at [430, 34] on icon "button" at bounding box center [428, 35] width 5 height 5
select select "**"
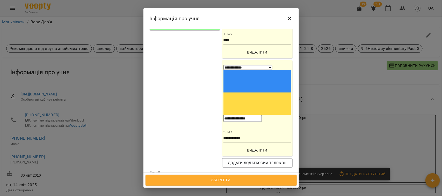
scroll to position [129, 0]
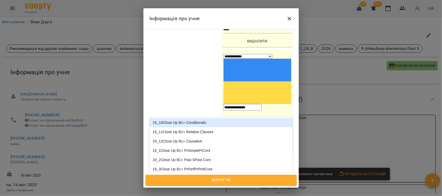
type input "***"
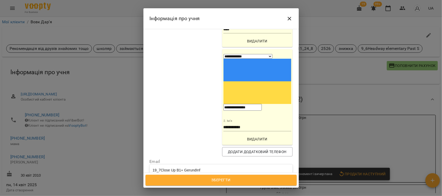
click at [194, 175] on div "9_7Headway elementary Past S" at bounding box center [221, 179] width 143 height 9
click at [217, 178] on span "Зберегти" at bounding box center [221, 180] width 140 height 7
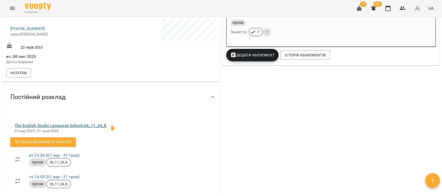
scroll to position [129, 0]
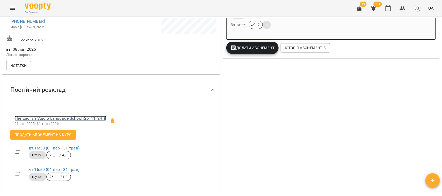
click at [54, 121] on link "The English Studio Language School » 26_11_24_8" at bounding box center [60, 118] width 92 height 5
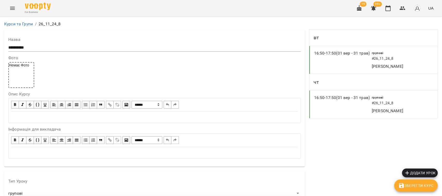
scroll to position [509, 0]
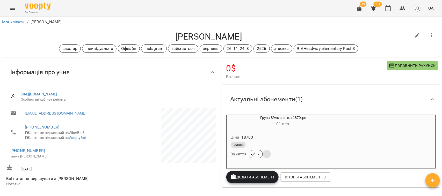
click at [414, 30] on button "button" at bounding box center [417, 35] width 12 height 12
select select "**"
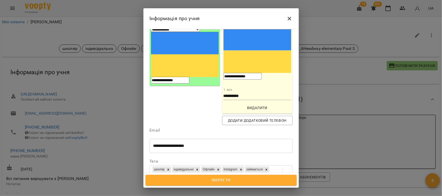
scroll to position [65, 0]
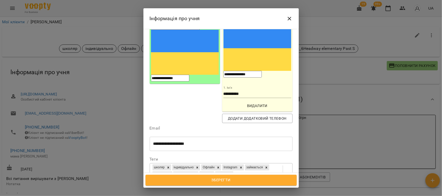
click at [202, 181] on icon at bounding box center [202, 182] width 2 height 2
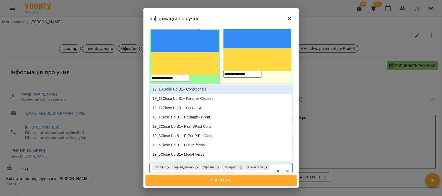
type input "***"
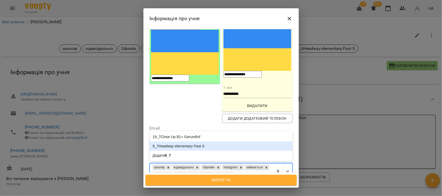
click at [178, 142] on div "9_7Headway elementary Past S" at bounding box center [221, 146] width 143 height 9
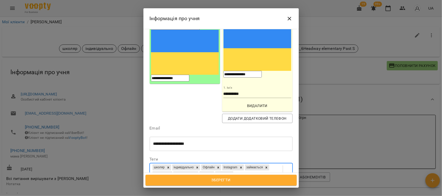
click at [211, 179] on span "Зберегти" at bounding box center [221, 180] width 140 height 7
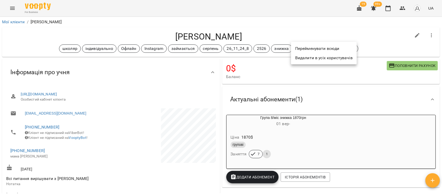
click at [314, 47] on li "Перейменувати всюди" at bounding box center [324, 48] width 66 height 9
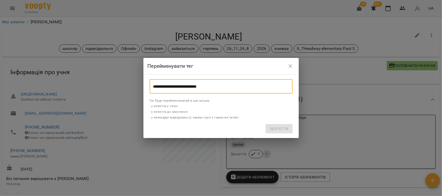
drag, startPoint x: 229, startPoint y: 86, endPoint x: 144, endPoint y: 84, distance: 85.0
click at [144, 84] on div "**********" at bounding box center [220, 107] width 155 height 64
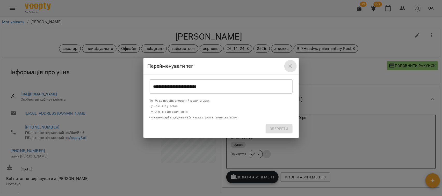
click at [290, 64] on icon "close" at bounding box center [290, 66] width 6 height 6
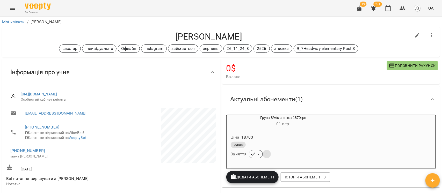
click at [315, 63] on h4 "0 $" at bounding box center [306, 68] width 161 height 11
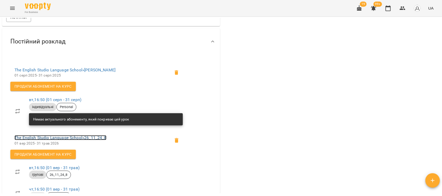
click at [51, 140] on link "The English Studio Language School » 26_11_24_8" at bounding box center [60, 137] width 92 height 5
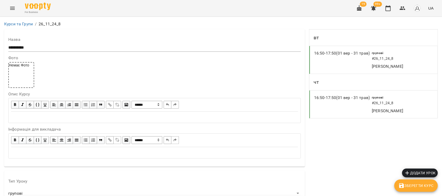
scroll to position [485, 0]
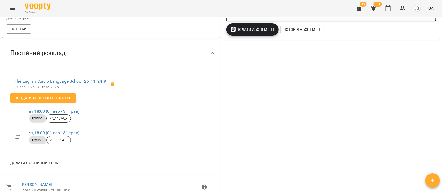
scroll to position [148, 0]
click at [46, 83] on link "The English Studio Language School » 26_11_24_9" at bounding box center [60, 81] width 92 height 5
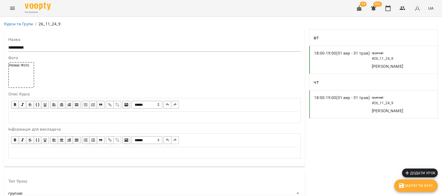
scroll to position [485, 0]
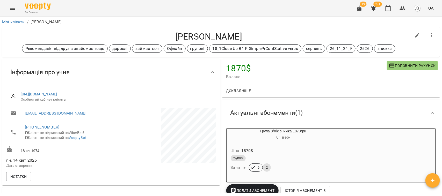
click at [414, 34] on icon "button" at bounding box center [417, 35] width 6 height 6
select select "**"
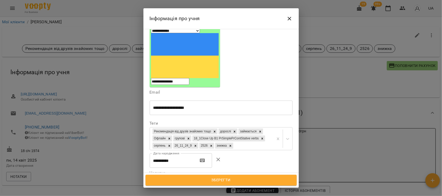
scroll to position [65, 0]
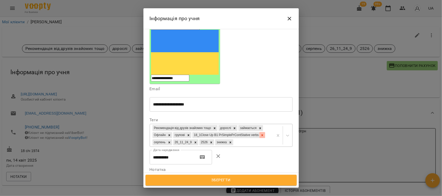
click at [260, 134] on icon at bounding box center [262, 136] width 4 height 4
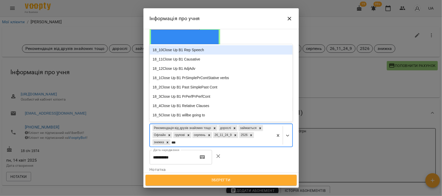
type input "****"
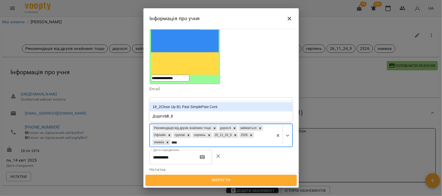
click at [198, 102] on div "18_2Close Up B1 Past SimplePast Cont" at bounding box center [221, 106] width 143 height 9
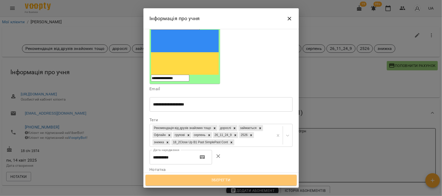
click at [223, 178] on span "Зберегти" at bounding box center [221, 180] width 140 height 7
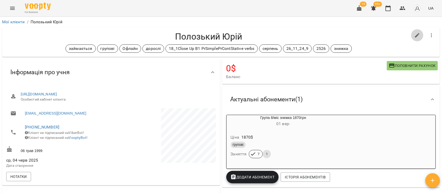
click at [414, 33] on icon "button" at bounding box center [417, 35] width 6 height 6
select select "**"
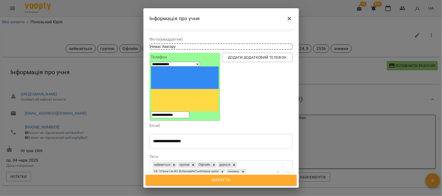
scroll to position [97, 0]
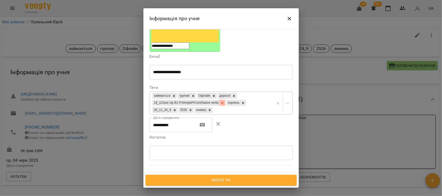
click at [224, 101] on icon at bounding box center [223, 103] width 4 height 4
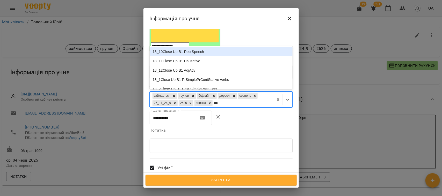
type input "****"
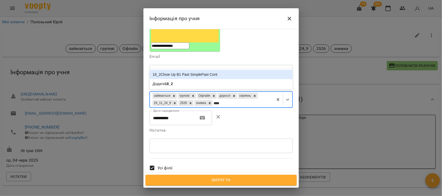
click at [174, 70] on div "18_2Close Up B1 Past SimplePast Cont" at bounding box center [221, 74] width 143 height 9
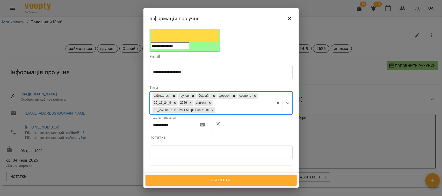
click at [217, 179] on span "Зберегти" at bounding box center [221, 180] width 140 height 7
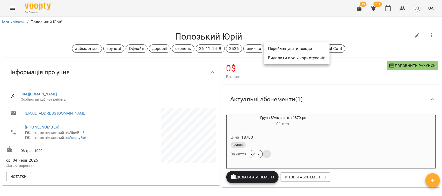
click at [287, 47] on li "Перейменувати всюди" at bounding box center [297, 48] width 66 height 9
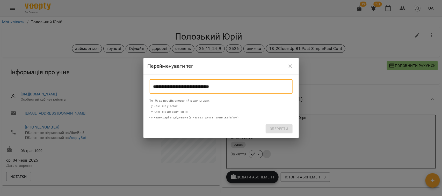
drag, startPoint x: 231, startPoint y: 86, endPoint x: 132, endPoint y: 91, distance: 99.0
click at [132, 91] on div "**********" at bounding box center [221, 98] width 442 height 196
click at [291, 66] on icon "close" at bounding box center [291, 66] width 4 height 4
